Goal: Feedback & Contribution: Contribute content

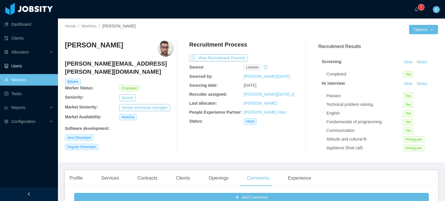
click at [16, 80] on link "Workers" at bounding box center [28, 80] width 49 height 12
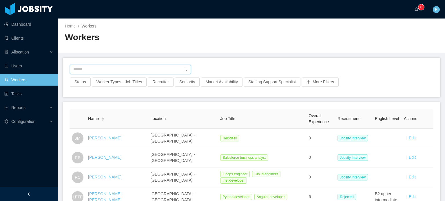
click at [95, 68] on input "text" at bounding box center [130, 69] width 121 height 9
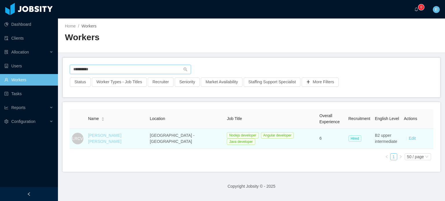
type input "**********"
click at [114, 138] on link "[PERSON_NAME] [PERSON_NAME]" at bounding box center [104, 138] width 33 height 11
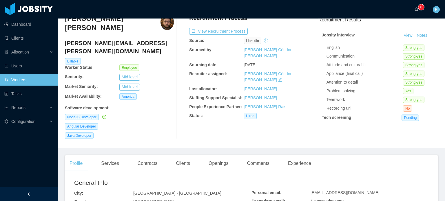
scroll to position [29, 0]
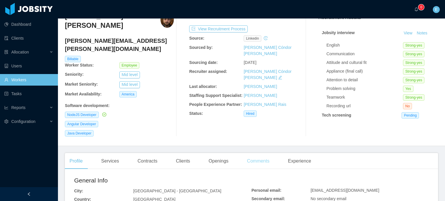
click at [259, 153] on div "Comments" at bounding box center [258, 161] width 32 height 16
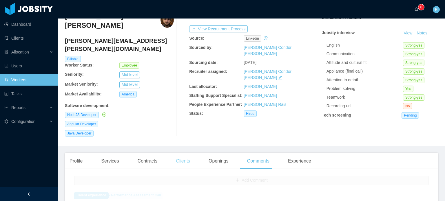
click at [180, 153] on div "Clients" at bounding box center [182, 161] width 23 height 16
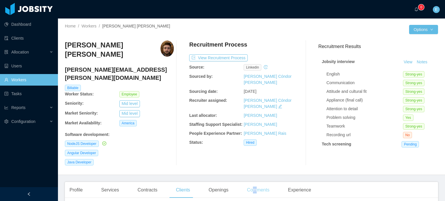
click at [253, 182] on div "Comments" at bounding box center [258, 190] width 32 height 16
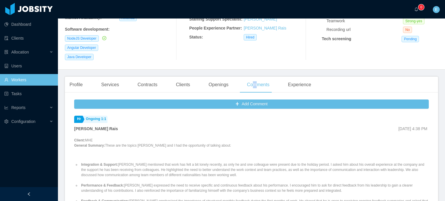
scroll to position [116, 0]
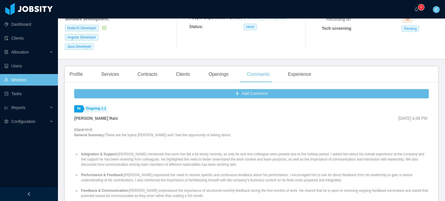
click at [233, 87] on div "Add Comment Hr Ongoing 1:1 [PERSON_NAME] Rais [DATE] 4:38 PM Client: MHE Genera…" at bounding box center [251, 186] width 373 height 199
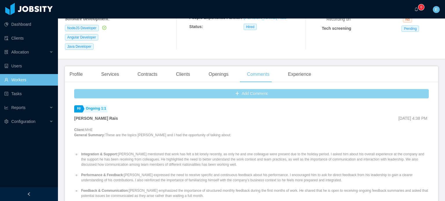
click at [227, 89] on button "Add Comment" at bounding box center [251, 93] width 355 height 9
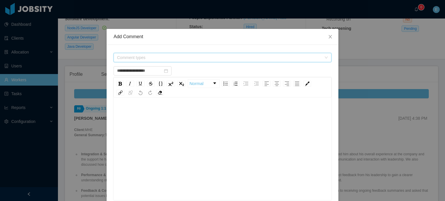
click at [185, 60] on span "Comment types" at bounding box center [219, 58] width 205 height 6
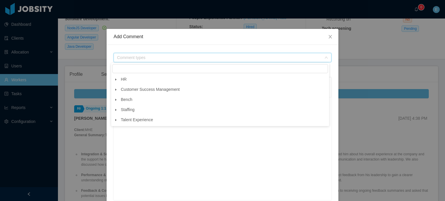
click at [116, 120] on icon "icon: caret-down" at bounding box center [115, 120] width 1 height 2
click at [120, 131] on icon "icon: caret-down" at bounding box center [121, 130] width 3 height 3
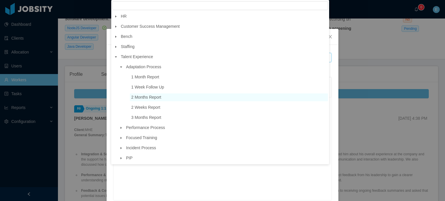
click at [147, 98] on span "2 Months Report" at bounding box center [146, 97] width 30 height 5
type input "**********"
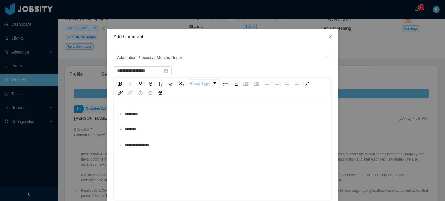
click at [164, 133] on div "********" at bounding box center [225, 130] width 203 height 12
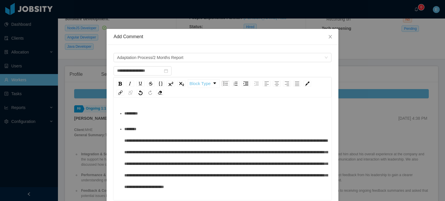
scroll to position [0, 0]
click at [161, 115] on div "*********" at bounding box center [225, 114] width 203 height 12
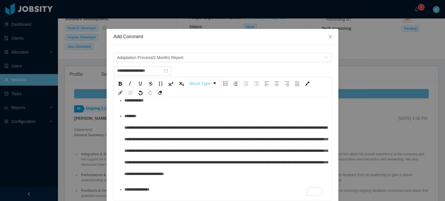
scroll to position [20, 0]
click at [169, 194] on div "**********" at bounding box center [225, 190] width 203 height 12
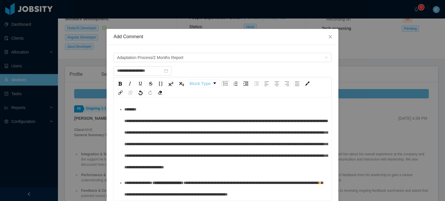
scroll to position [43, 0]
click at [152, 183] on span "**********" at bounding box center [167, 183] width 31 height 4
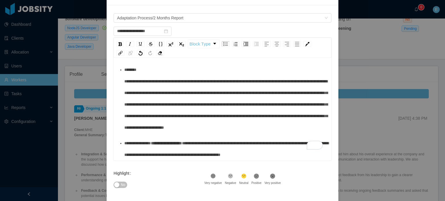
scroll to position [95, 0]
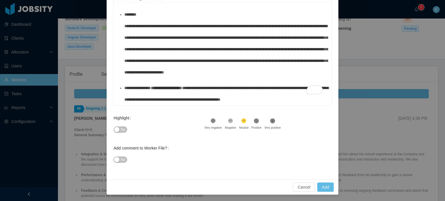
click at [257, 121] on div ".st1{fill:#232323}" at bounding box center [256, 122] width 10 height 8
click at [270, 122] on icon at bounding box center [272, 120] width 5 height 5
click at [322, 189] on button "Add" at bounding box center [325, 187] width 17 height 9
type input "**********"
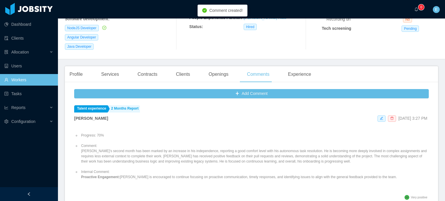
click at [151, 143] on li "Comment: [PERSON_NAME]'s second month has been marked by an increase in his ind…" at bounding box center [254, 153] width 349 height 21
click at [150, 144] on li "Comment: [PERSON_NAME]'s second month has been marked by an increase in his ind…" at bounding box center [254, 153] width 349 height 21
click at [149, 145] on li "Comment: [PERSON_NAME]'s second month has been marked by an increase in his ind…" at bounding box center [254, 153] width 349 height 21
click at [151, 143] on li "Comment: [PERSON_NAME]'s second month has been marked by an increase in his ind…" at bounding box center [254, 153] width 349 height 21
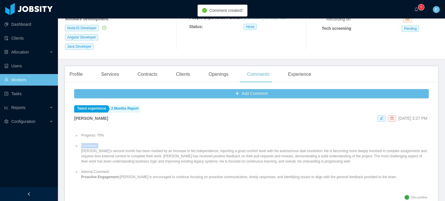
click at [151, 143] on li "Comment: [PERSON_NAME]'s second month has been marked by an increase in his ind…" at bounding box center [254, 153] width 349 height 21
copy li "Comment:"
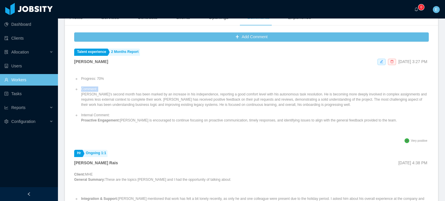
scroll to position [174, 0]
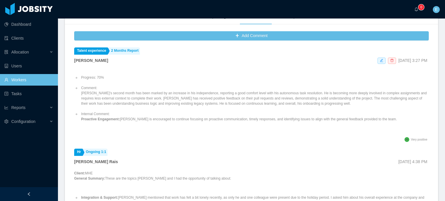
click at [117, 112] on li "Internal Comment: Proactive Engagement: [PERSON_NAME] is encouraged to continue…" at bounding box center [254, 117] width 349 height 10
copy li "Internal Comment:"
